Goal: Information Seeking & Learning: Learn about a topic

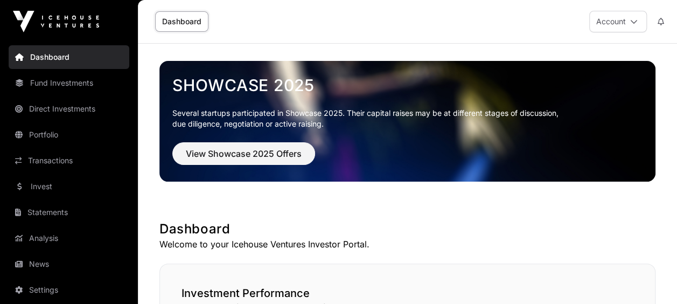
click at [58, 69] on nav "Dashboard Fund Investments Direct Investments Portfolio Transactions Invest Sta…" at bounding box center [69, 180] width 138 height 274
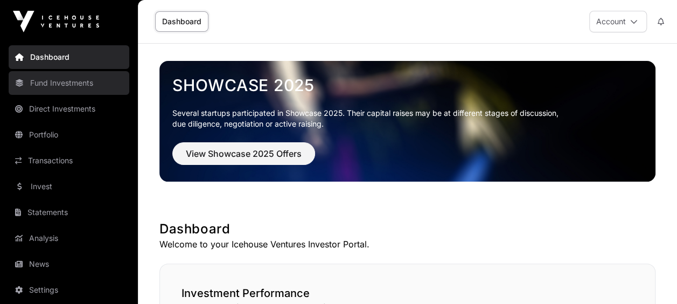
click at [54, 80] on link "Fund Investments" at bounding box center [69, 83] width 121 height 24
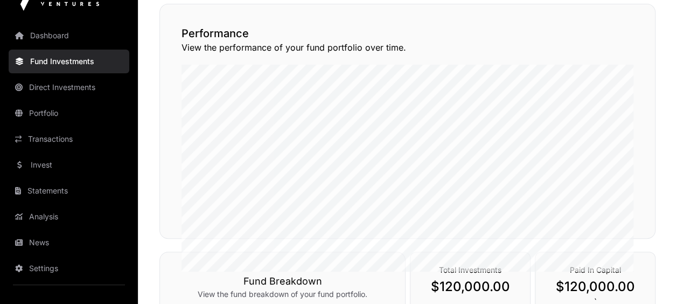
scroll to position [141, 0]
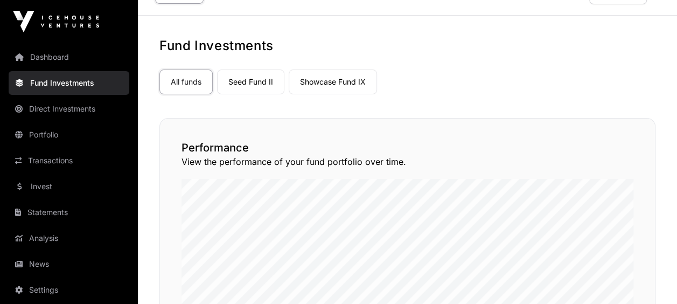
scroll to position [27, 0]
click at [261, 80] on link "Seed Fund II" at bounding box center [250, 82] width 67 height 25
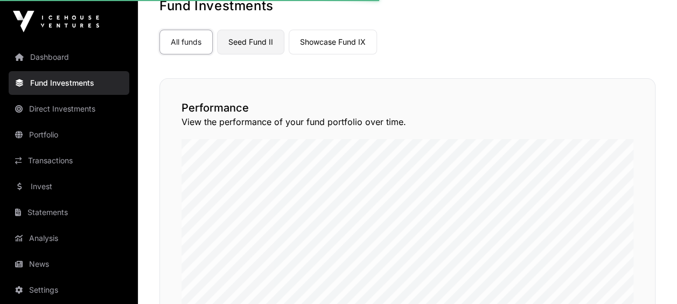
scroll to position [68, 0]
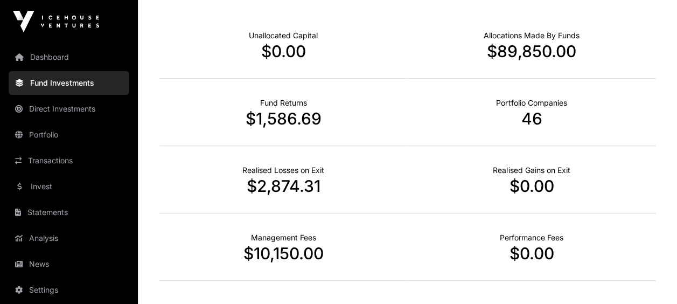
scroll to position [392, 0]
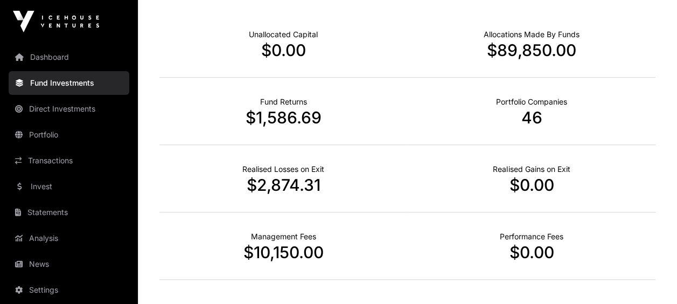
click at [265, 246] on p "$10,150.00" at bounding box center [283, 251] width 248 height 19
click at [265, 247] on p "$10,150.00" at bounding box center [283, 251] width 248 height 19
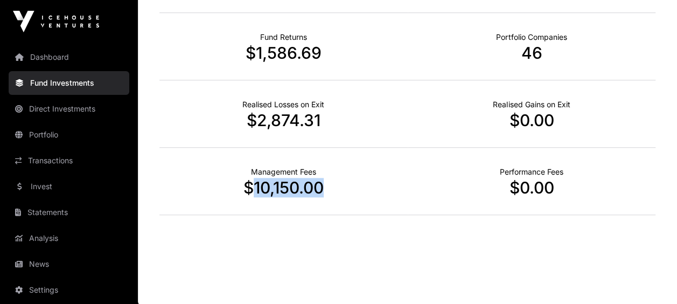
scroll to position [375, 0]
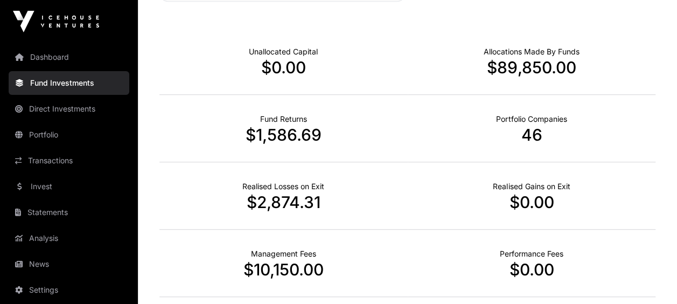
click at [366, 217] on div "Realised Losses on Exit $2,874.31" at bounding box center [283, 195] width 248 height 67
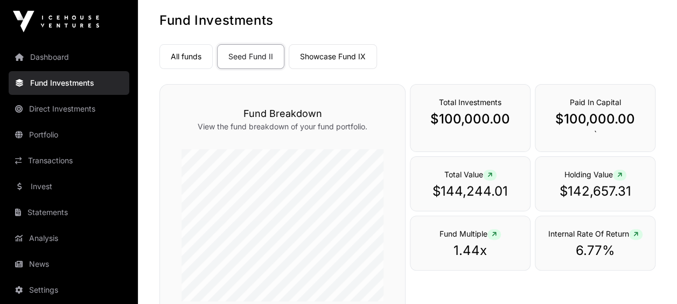
scroll to position [0, 0]
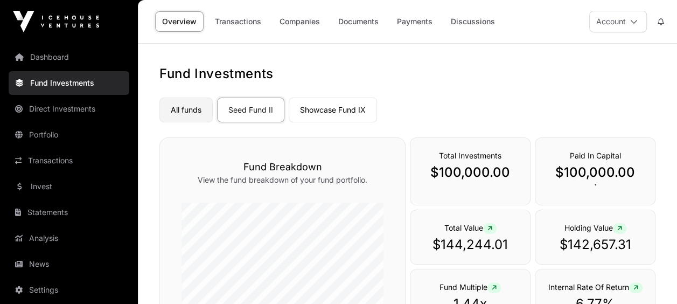
click at [178, 104] on link "All funds" at bounding box center [185, 110] width 53 height 25
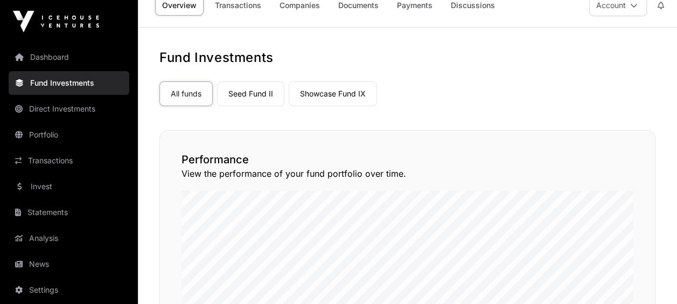
scroll to position [12, 0]
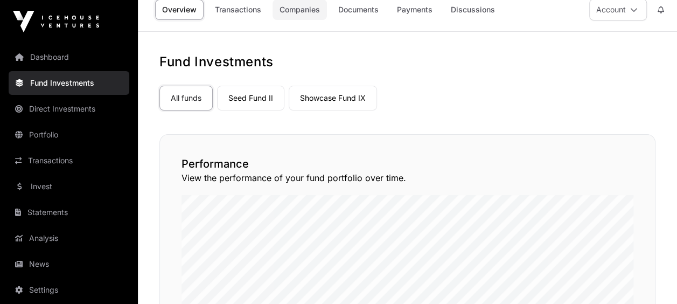
click at [297, 11] on link "Companies" at bounding box center [300, 9] width 54 height 20
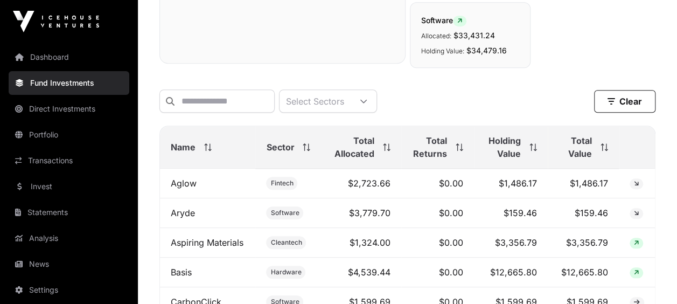
scroll to position [512, 0]
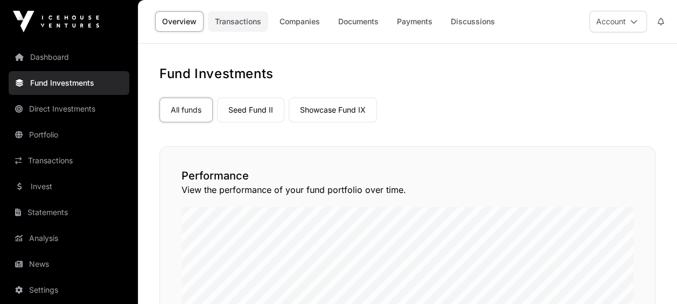
click at [252, 17] on link "Transactions" at bounding box center [238, 21] width 60 height 20
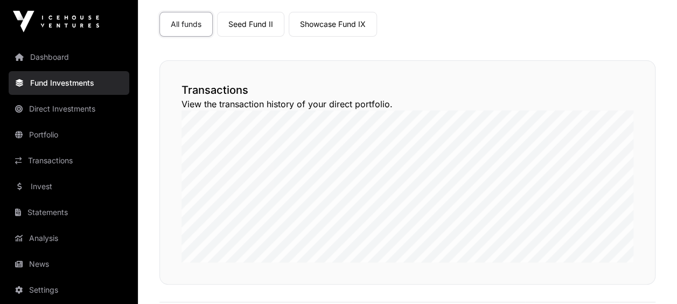
scroll to position [84, 0]
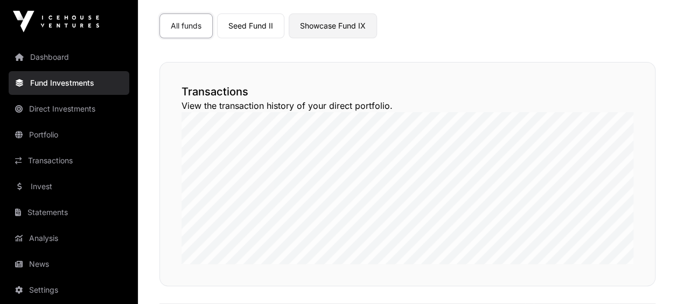
click at [318, 28] on link "Showcase Fund IX" at bounding box center [333, 25] width 88 height 25
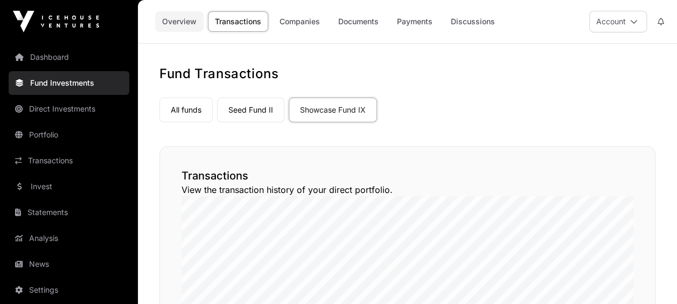
click at [181, 23] on link "Overview" at bounding box center [179, 21] width 48 height 20
